Goal: Task Accomplishment & Management: Use online tool/utility

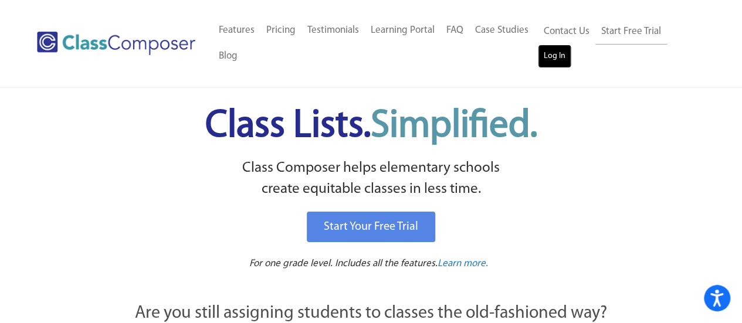
click at [552, 58] on link "Log In" at bounding box center [554, 56] width 33 height 23
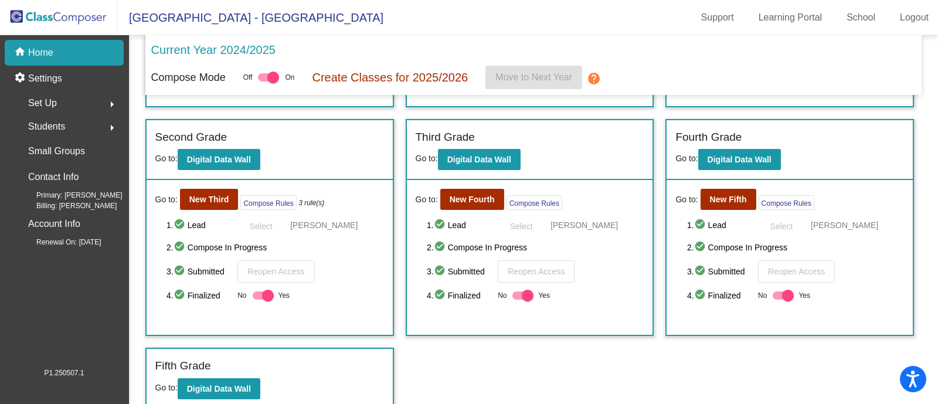
scroll to position [212, 0]
click at [724, 201] on b "New Fifth" at bounding box center [728, 199] width 37 height 9
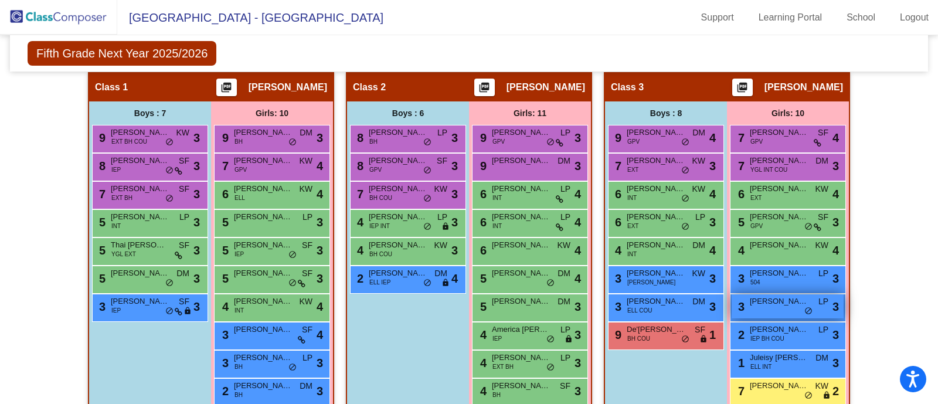
scroll to position [267, 0]
